Goal: Find specific page/section: Find specific page/section

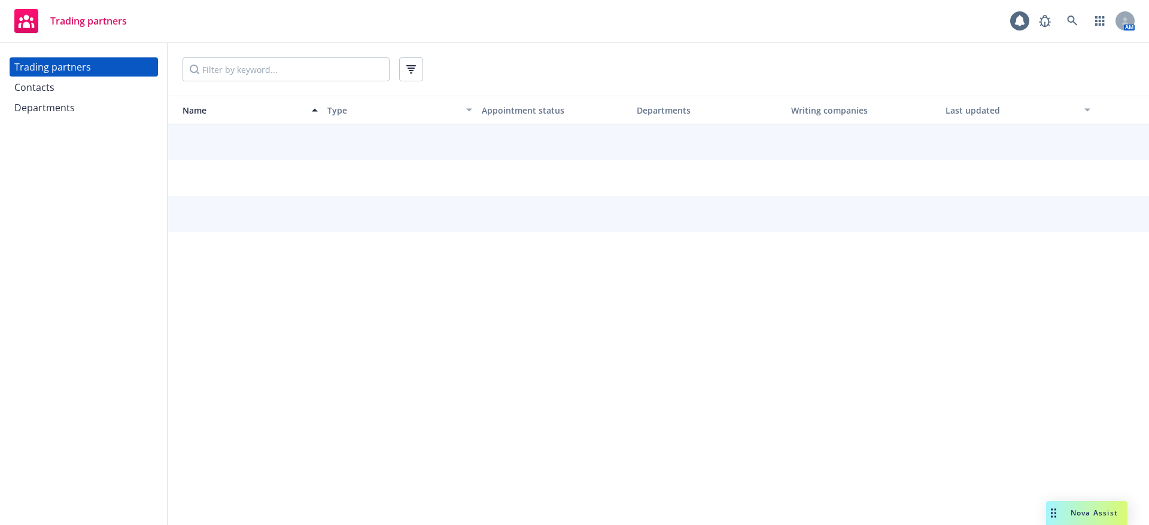
click at [77, 98] on div "Departments" at bounding box center [83, 107] width 139 height 19
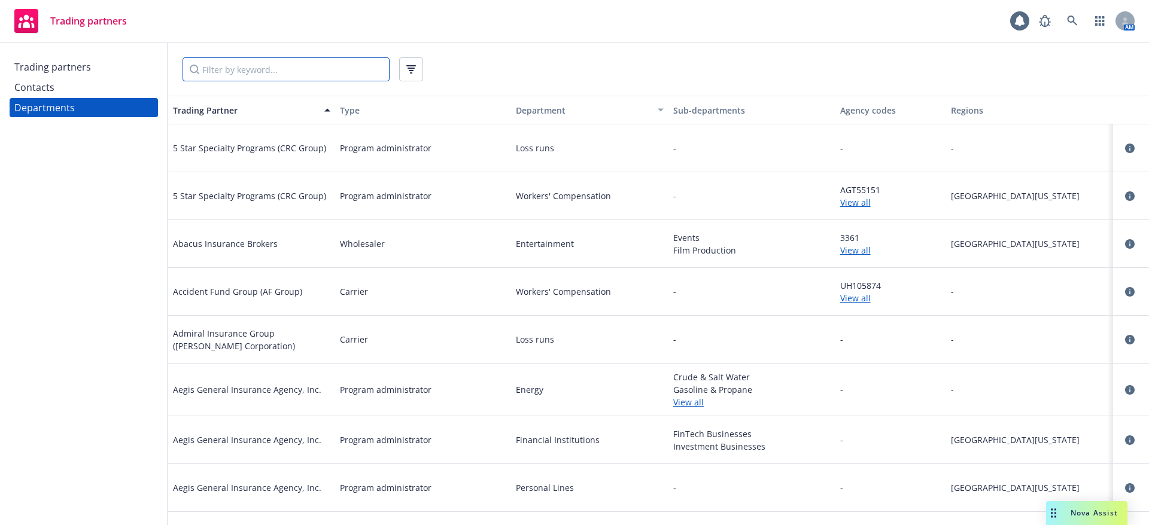
click at [220, 74] on input "Filter by keyword..." at bounding box center [286, 69] width 207 height 24
type input "Guard"
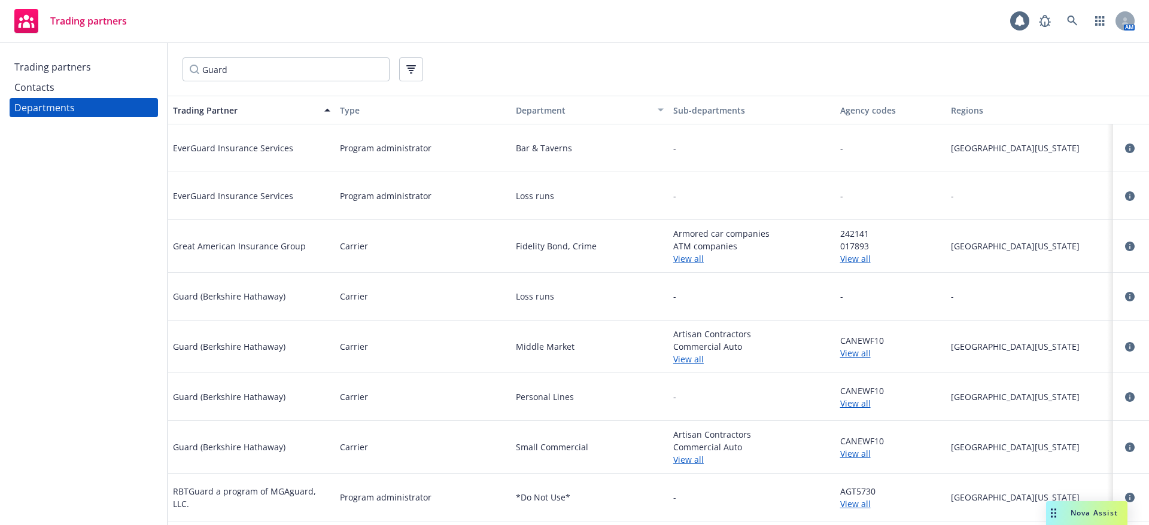
click at [852, 355] on link "View all" at bounding box center [891, 353] width 102 height 13
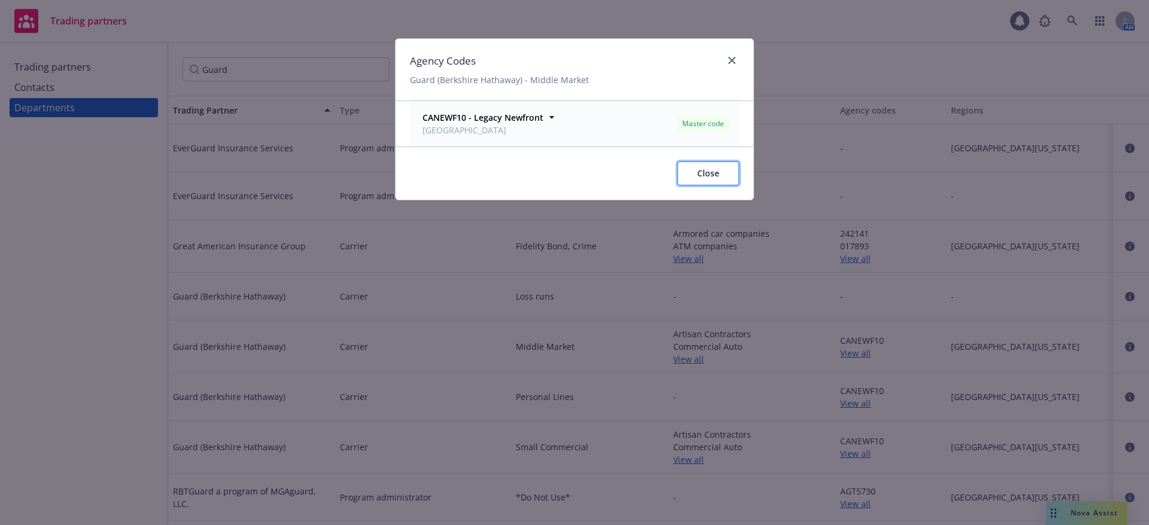
click at [718, 172] on span "Close" at bounding box center [708, 173] width 22 height 11
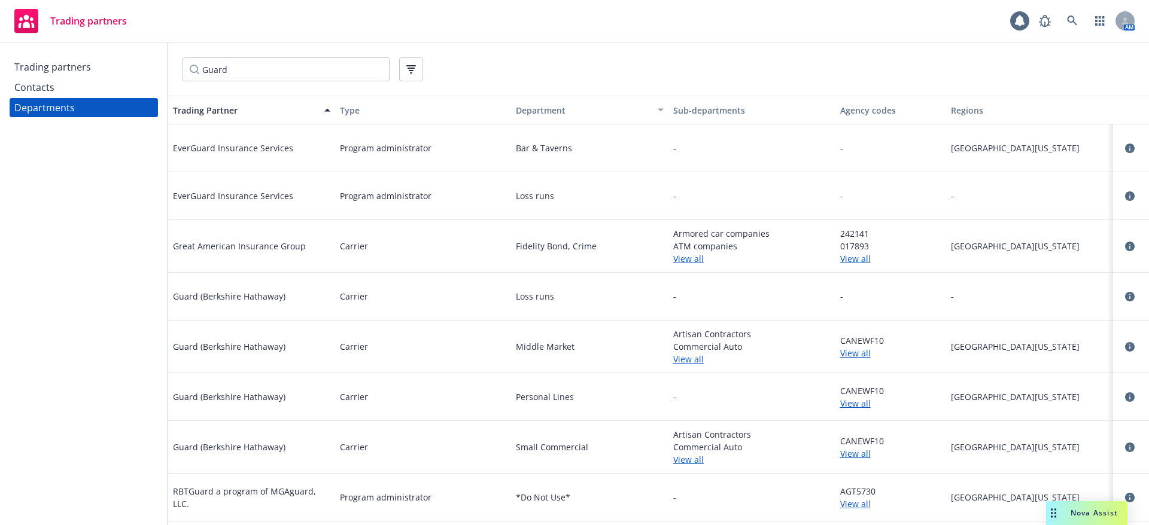
click at [852, 448] on link "View all" at bounding box center [891, 454] width 102 height 13
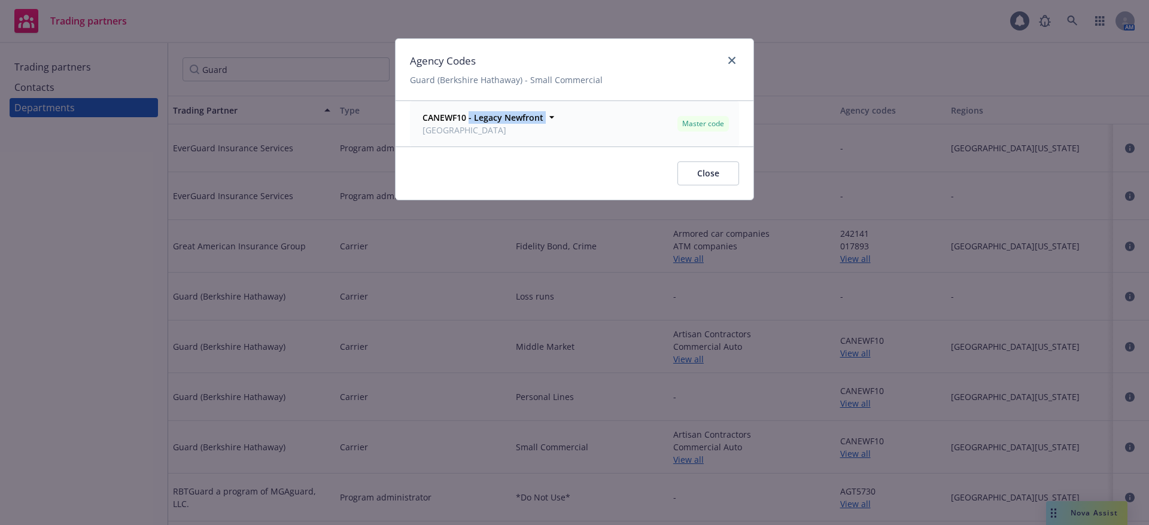
drag, startPoint x: 468, startPoint y: 119, endPoint x: 420, endPoint y: 126, distance: 48.3
click at [420, 126] on div "CANEWF10 - Legacy Newfront [GEOGRAPHIC_DATA]" at bounding box center [481, 123] width 123 height 25
click at [507, 136] on span "[GEOGRAPHIC_DATA]" at bounding box center [482, 130] width 121 height 13
drag, startPoint x: 466, startPoint y: 119, endPoint x: 421, endPoint y: 120, distance: 44.9
click at [421, 120] on div "CANEWF10 - Legacy Newfront [GEOGRAPHIC_DATA]" at bounding box center [481, 123] width 123 height 25
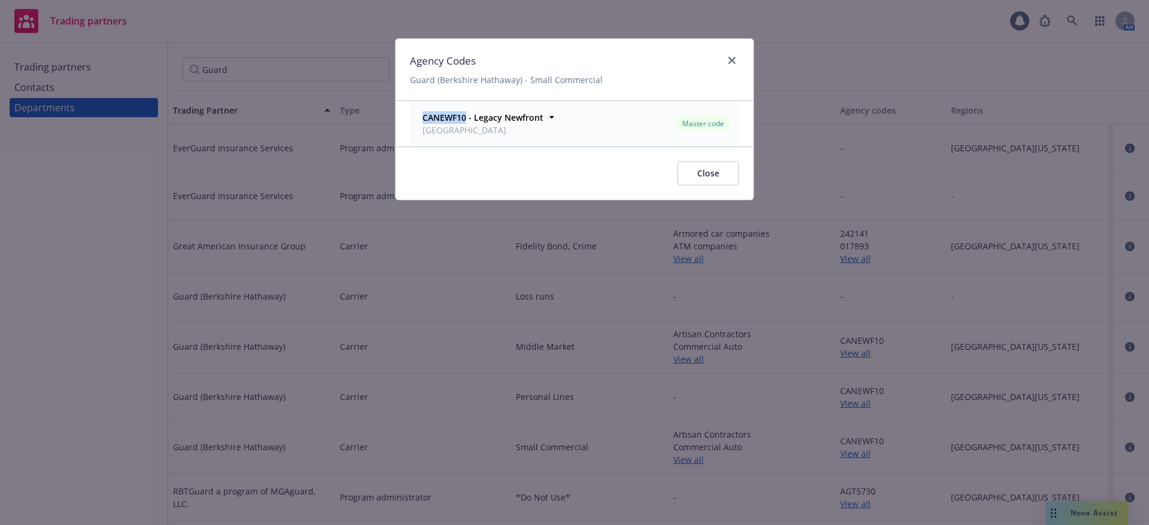
copy strong "CANEWF10"
click at [687, 177] on button "Close" at bounding box center [708, 174] width 62 height 24
